Goal: Task Accomplishment & Management: Use online tool/utility

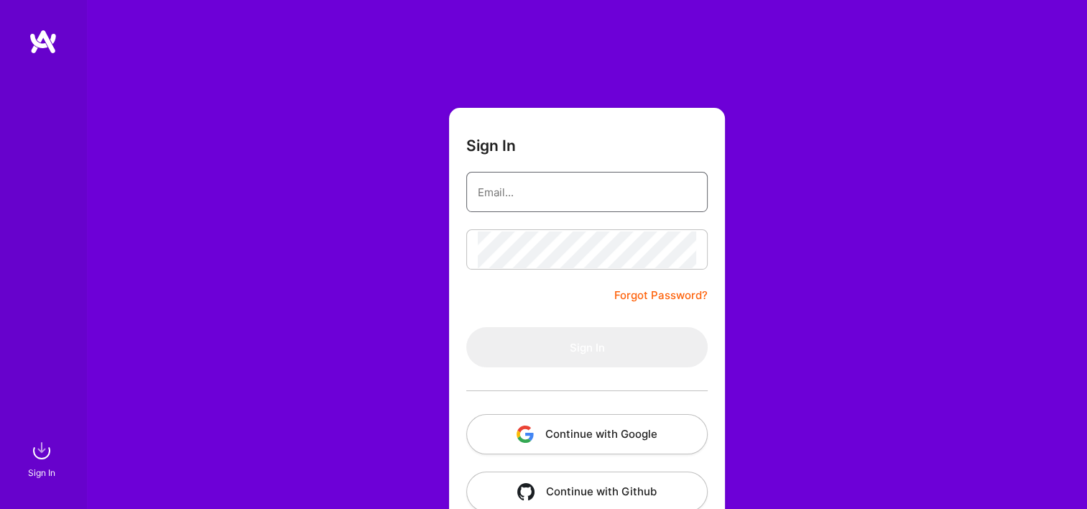
type input "[EMAIL_ADDRESS][DOMAIN_NAME]"
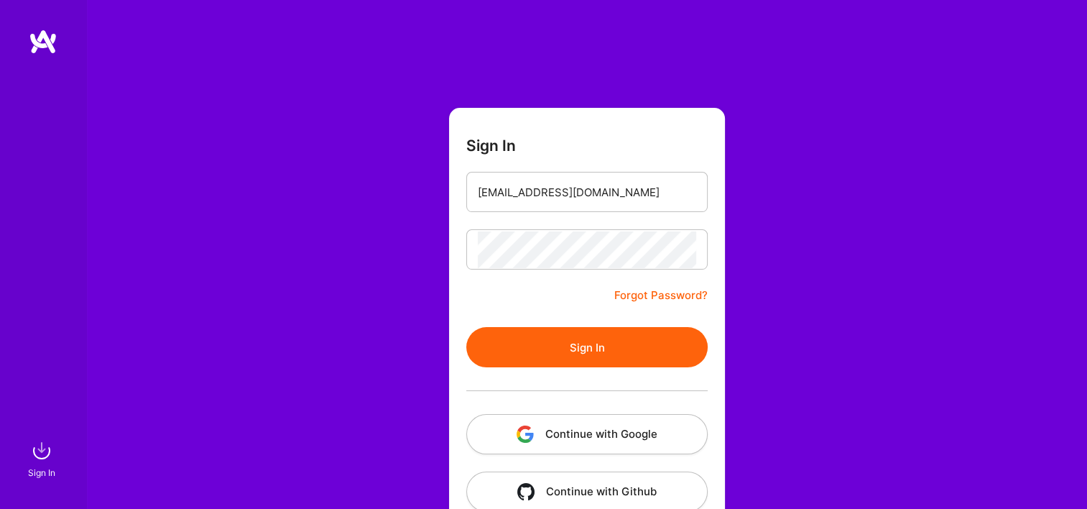
click at [596, 423] on button "Continue with Google" at bounding box center [586, 434] width 241 height 40
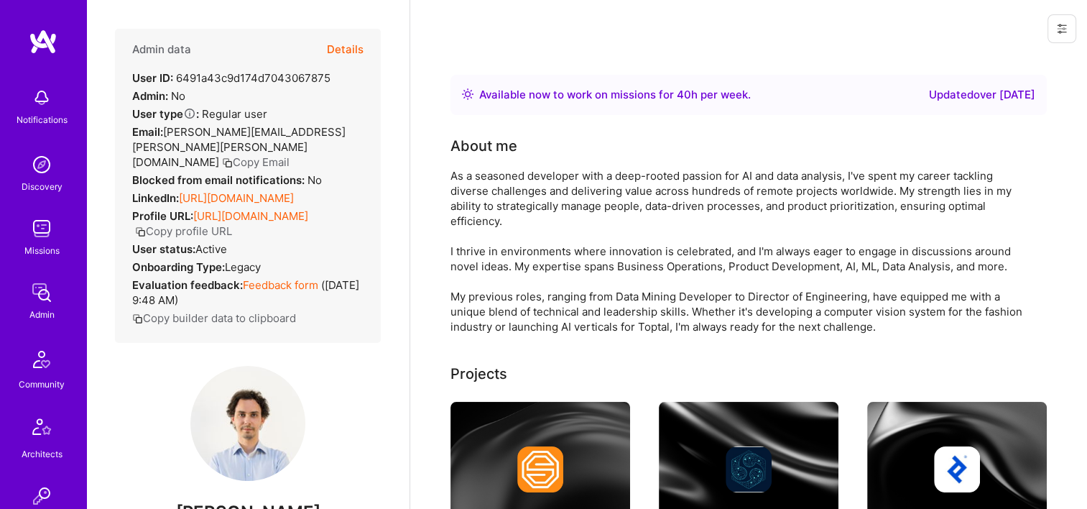
click at [345, 45] on button "Details" at bounding box center [345, 50] width 37 height 42
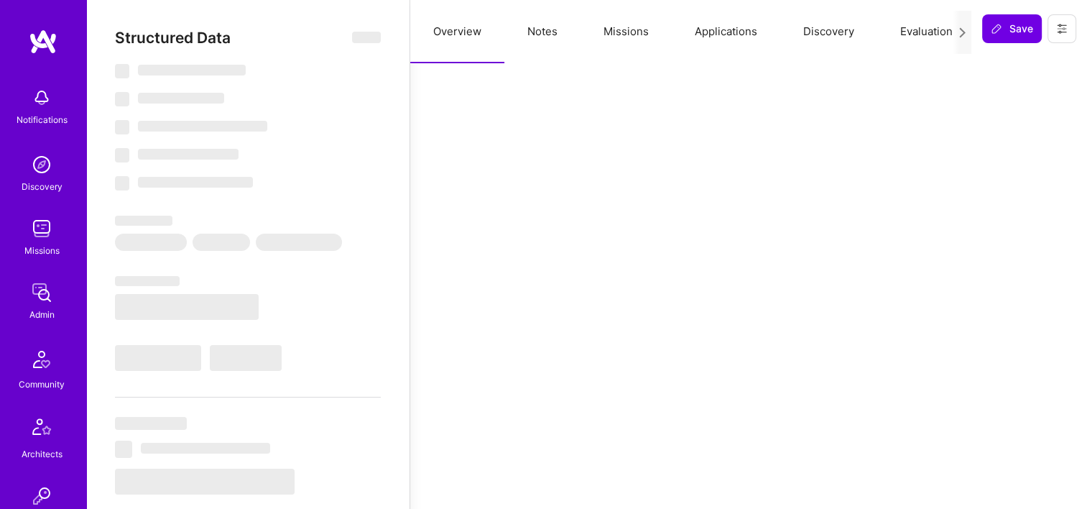
click at [601, 35] on button "Missions" at bounding box center [626, 31] width 91 height 63
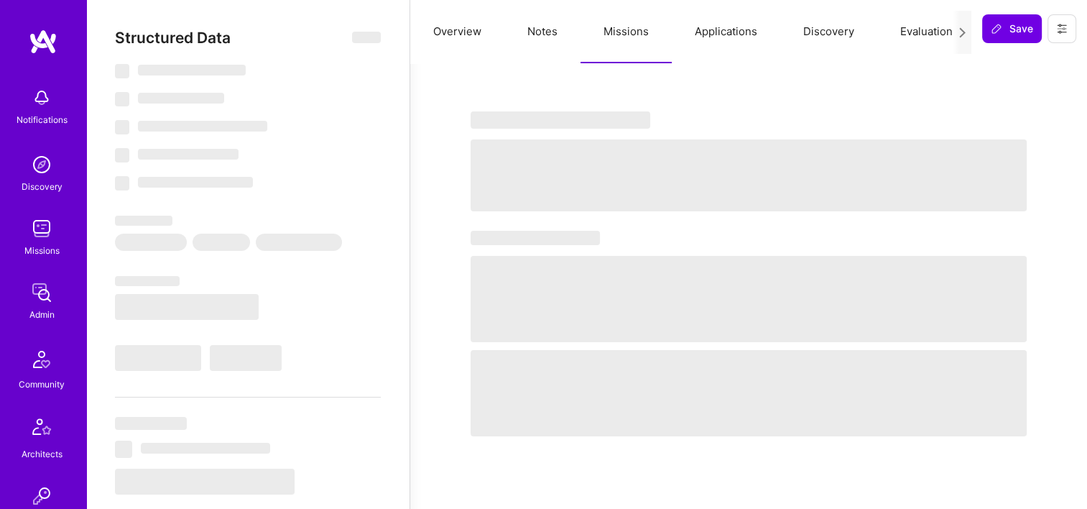
select select "Right Now"
select select "7"
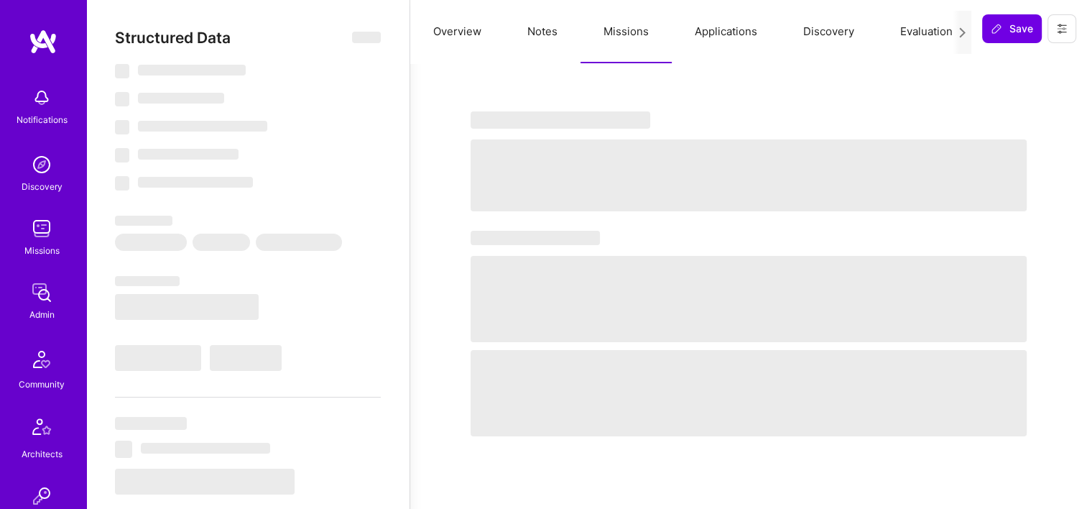
select select "PT"
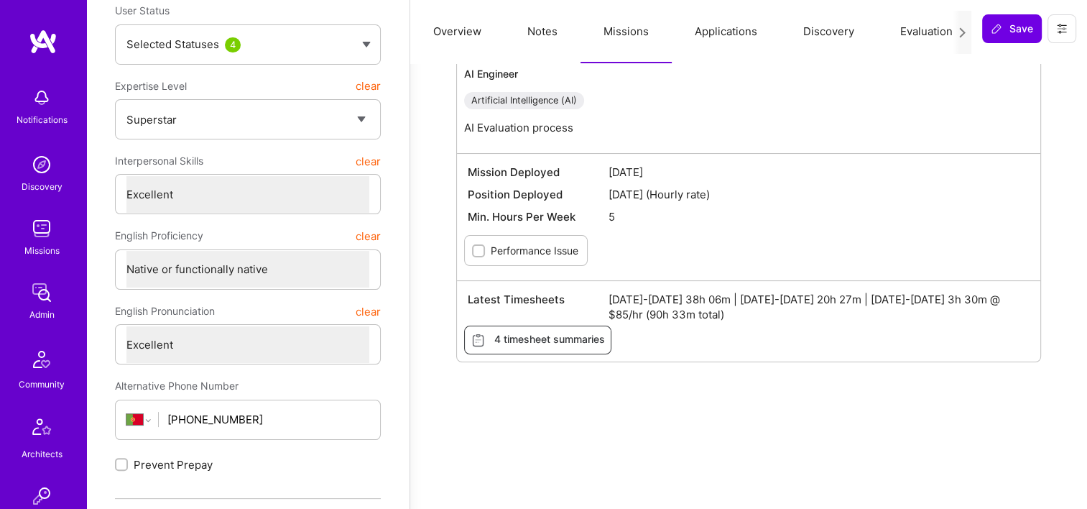
scroll to position [144, 0]
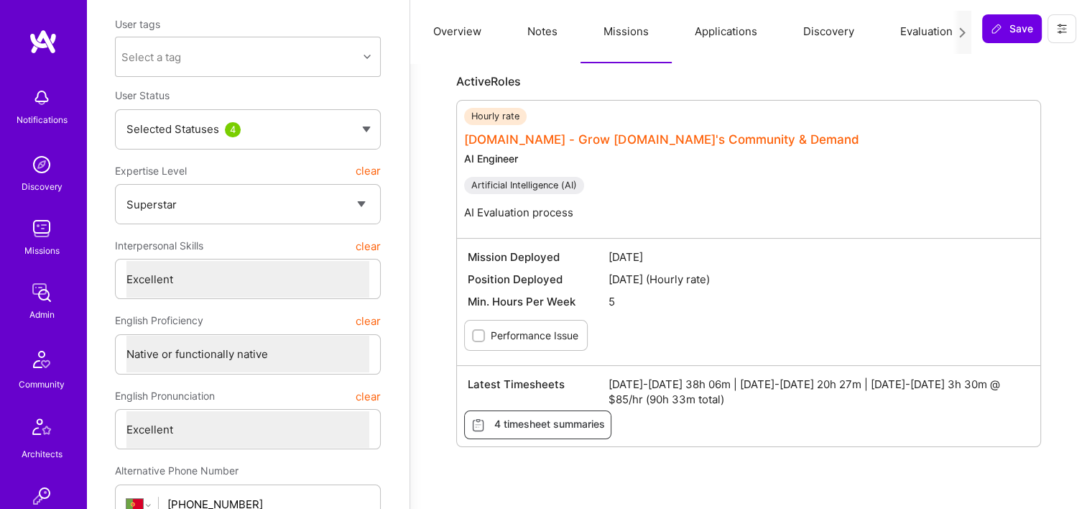
click at [598, 140] on link "[DOMAIN_NAME] - Grow [DOMAIN_NAME]'s Community & Demand" at bounding box center [661, 139] width 395 height 14
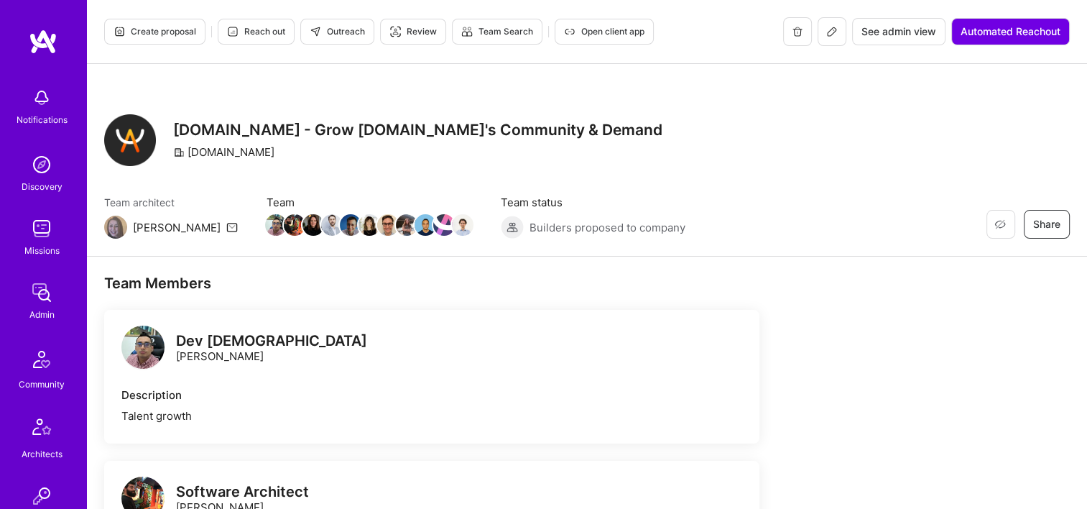
click at [906, 32] on span "See admin view" at bounding box center [899, 31] width 75 height 14
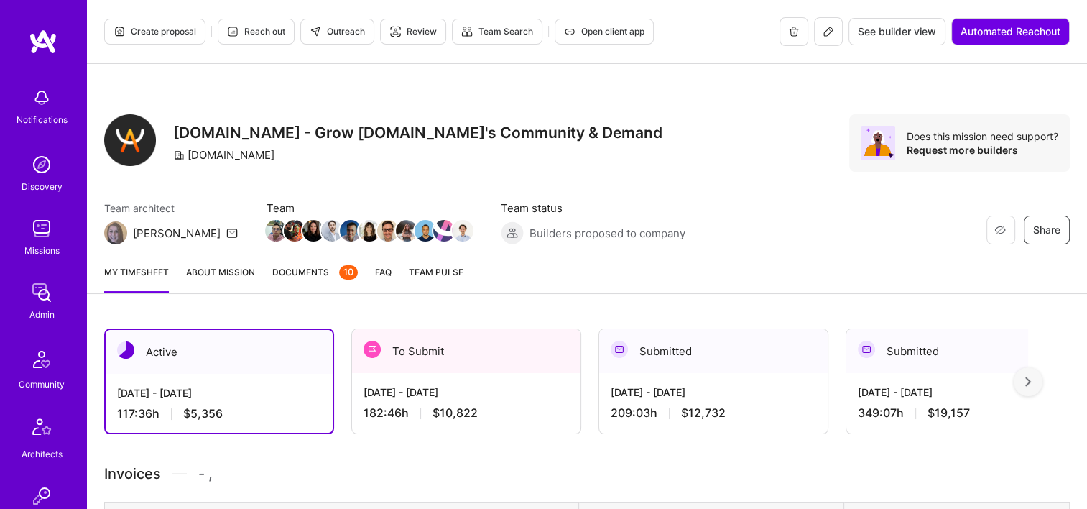
click at [515, 390] on div "[DATE] - [DATE]" at bounding box center [467, 391] width 206 height 15
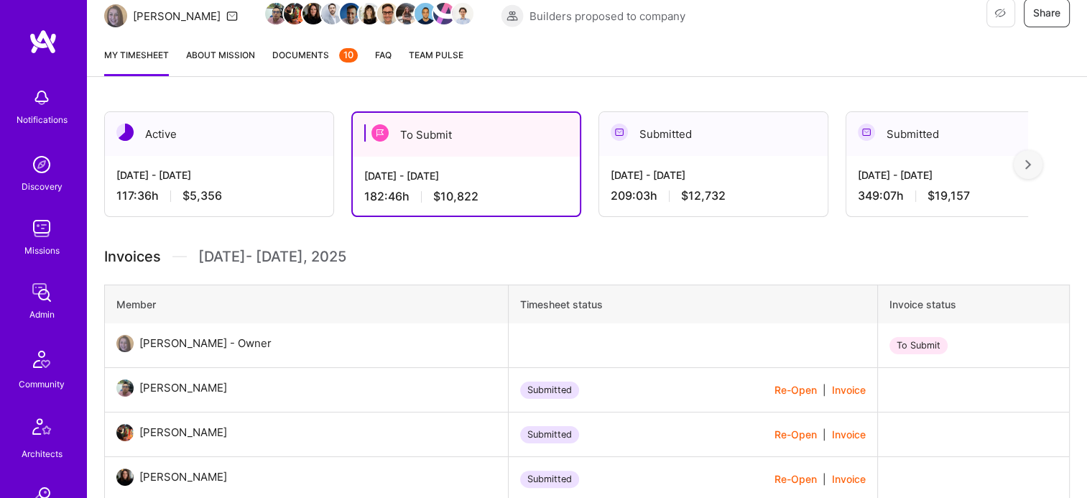
scroll to position [216, 0]
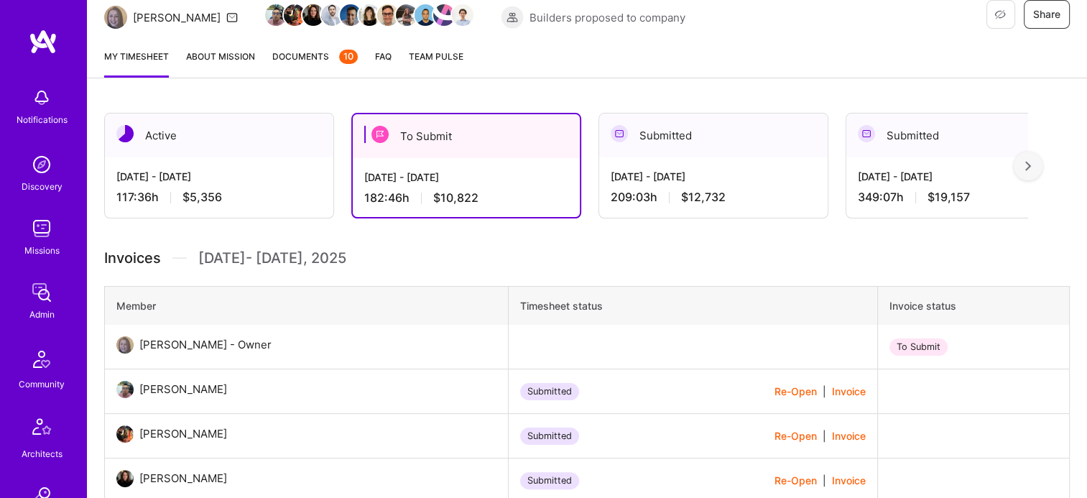
click at [755, 187] on div "[DATE] - [DATE] 209:03 h $12,732" at bounding box center [713, 186] width 229 height 59
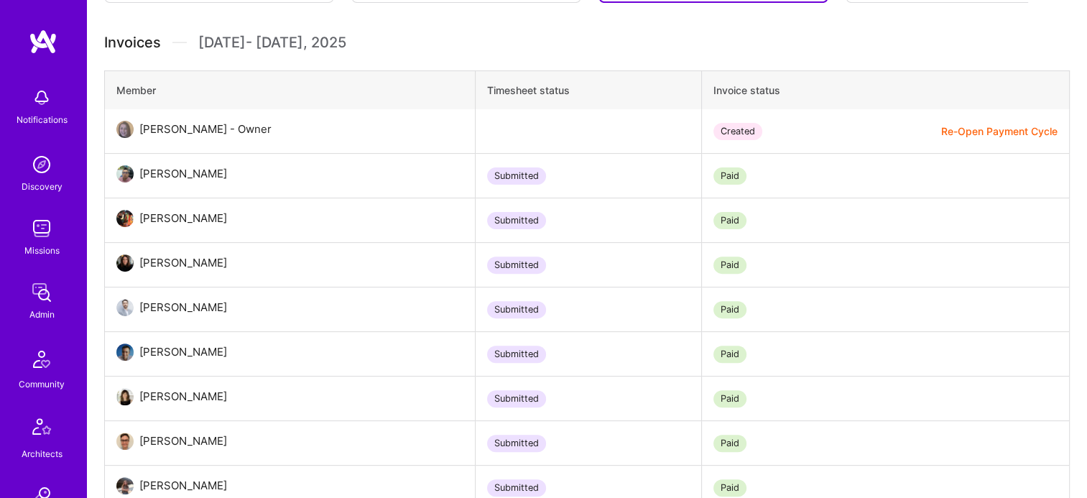
scroll to position [719, 0]
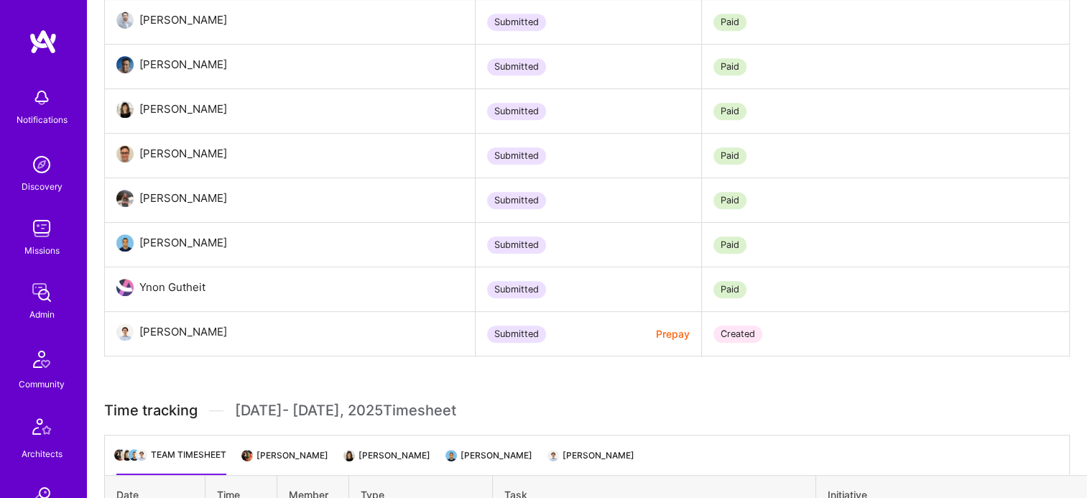
click at [673, 334] on button "Prepay" at bounding box center [673, 333] width 34 height 15
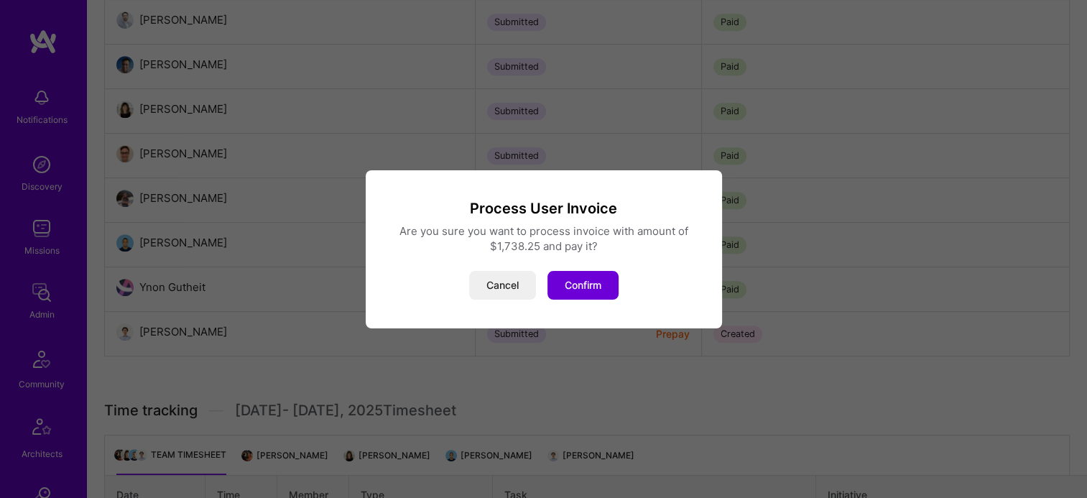
click at [594, 277] on button "Confirm" at bounding box center [583, 285] width 71 height 29
